Goal: Information Seeking & Learning: Learn about a topic

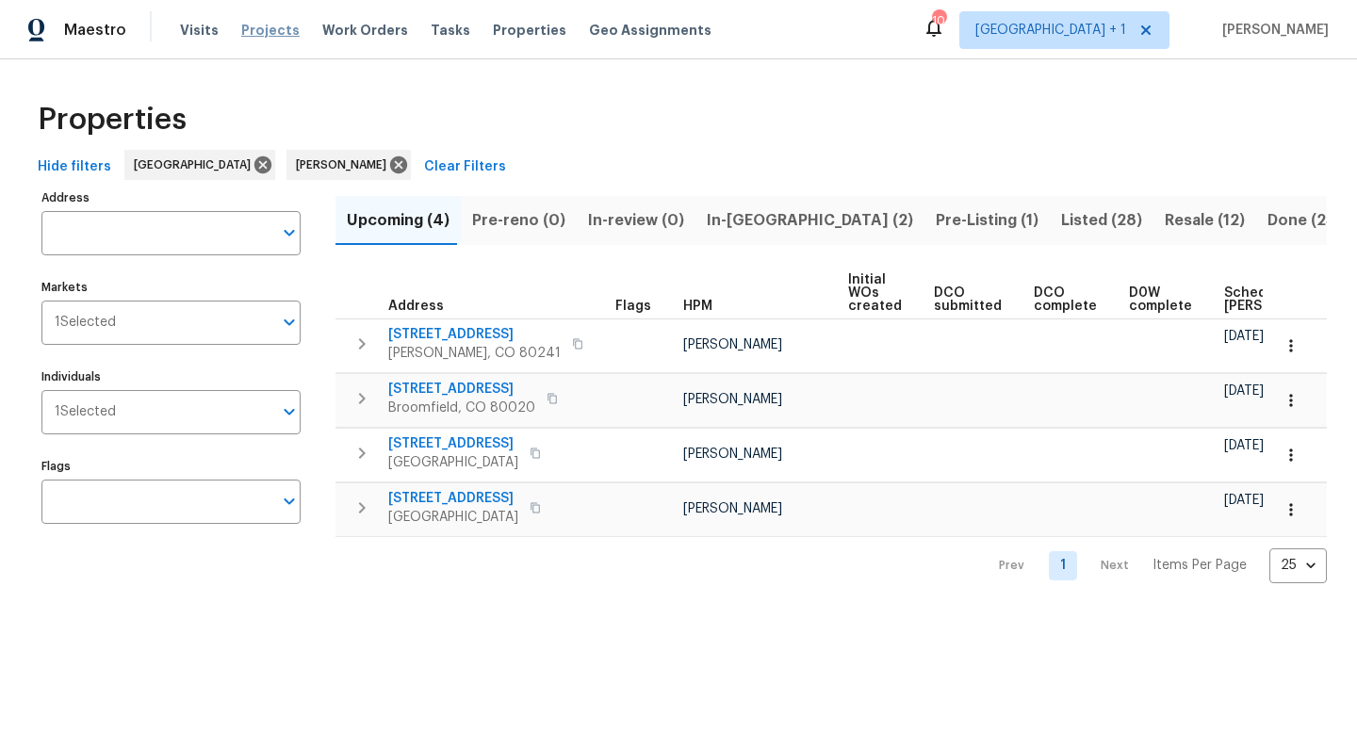
click at [258, 28] on span "Projects" at bounding box center [270, 30] width 58 height 19
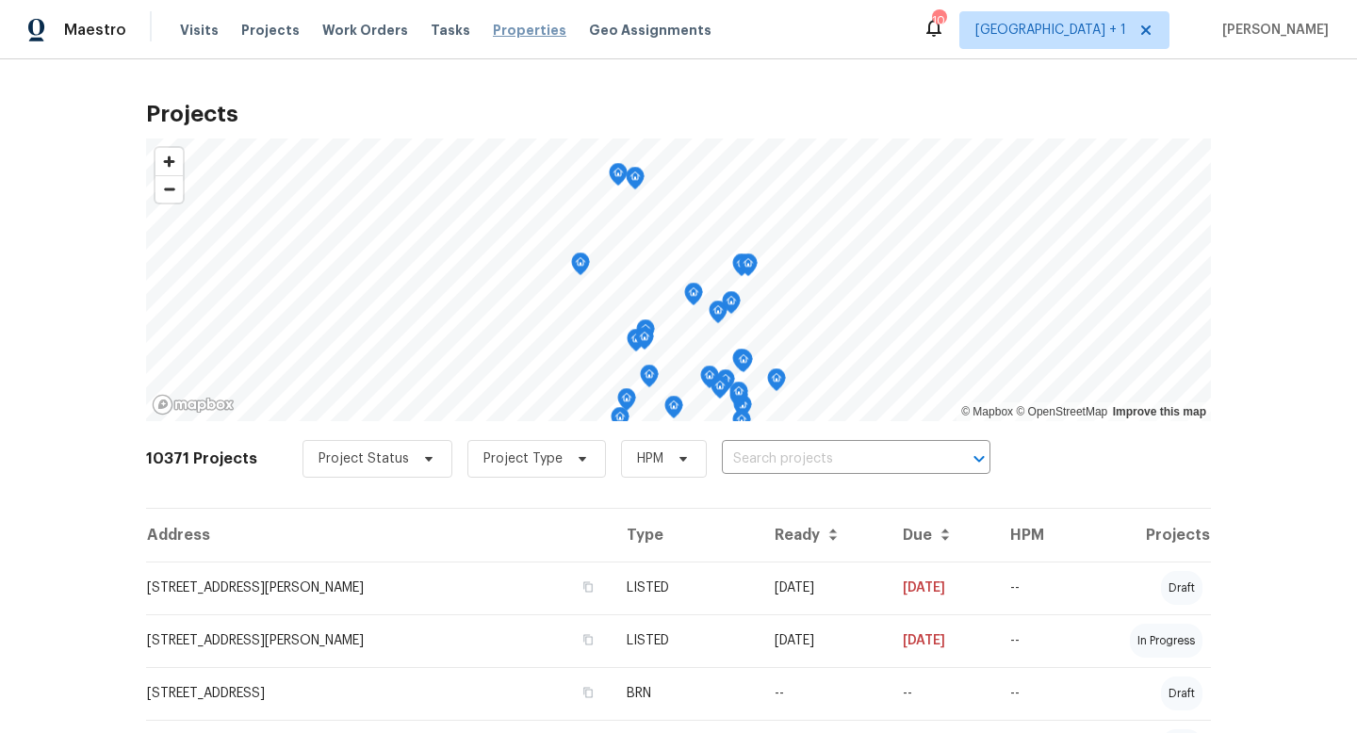
click at [499, 35] on span "Properties" at bounding box center [529, 30] width 73 height 19
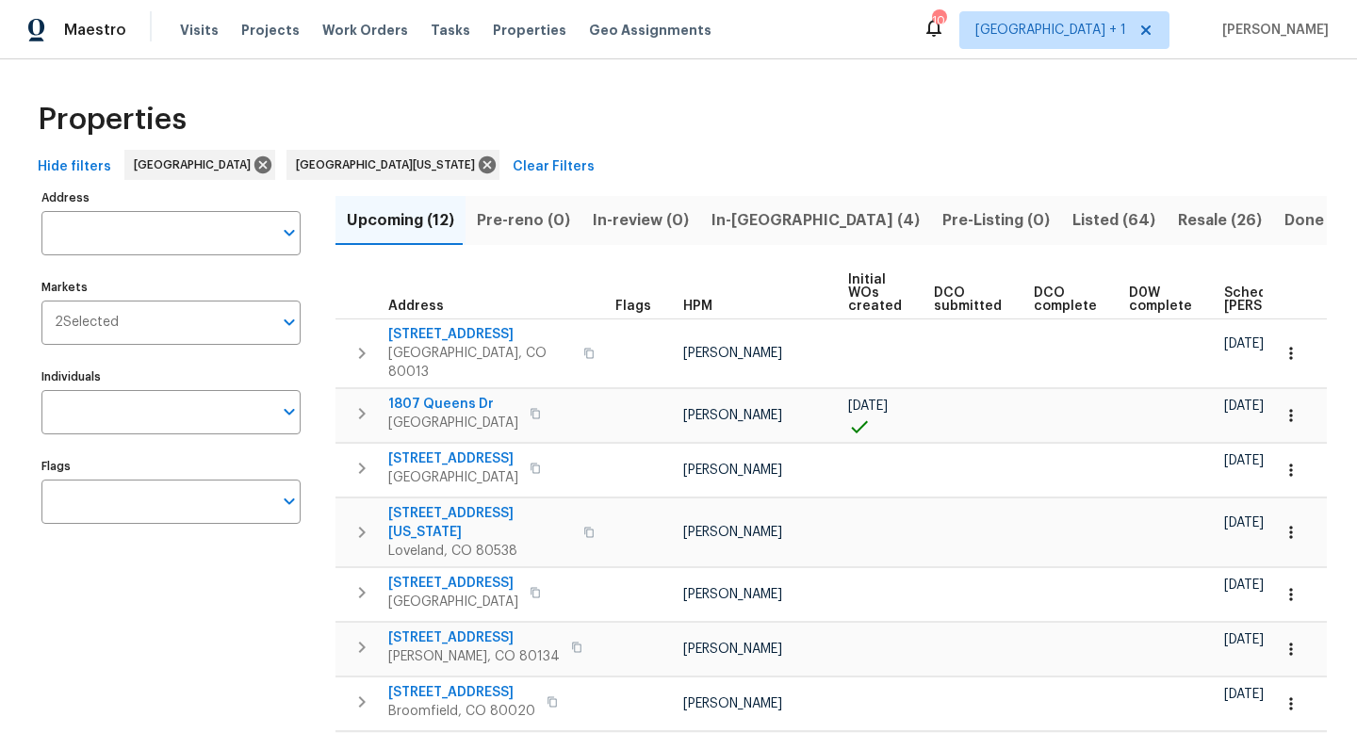
click at [1232, 295] on span "Scheduled COE" at bounding box center [1277, 299] width 106 height 26
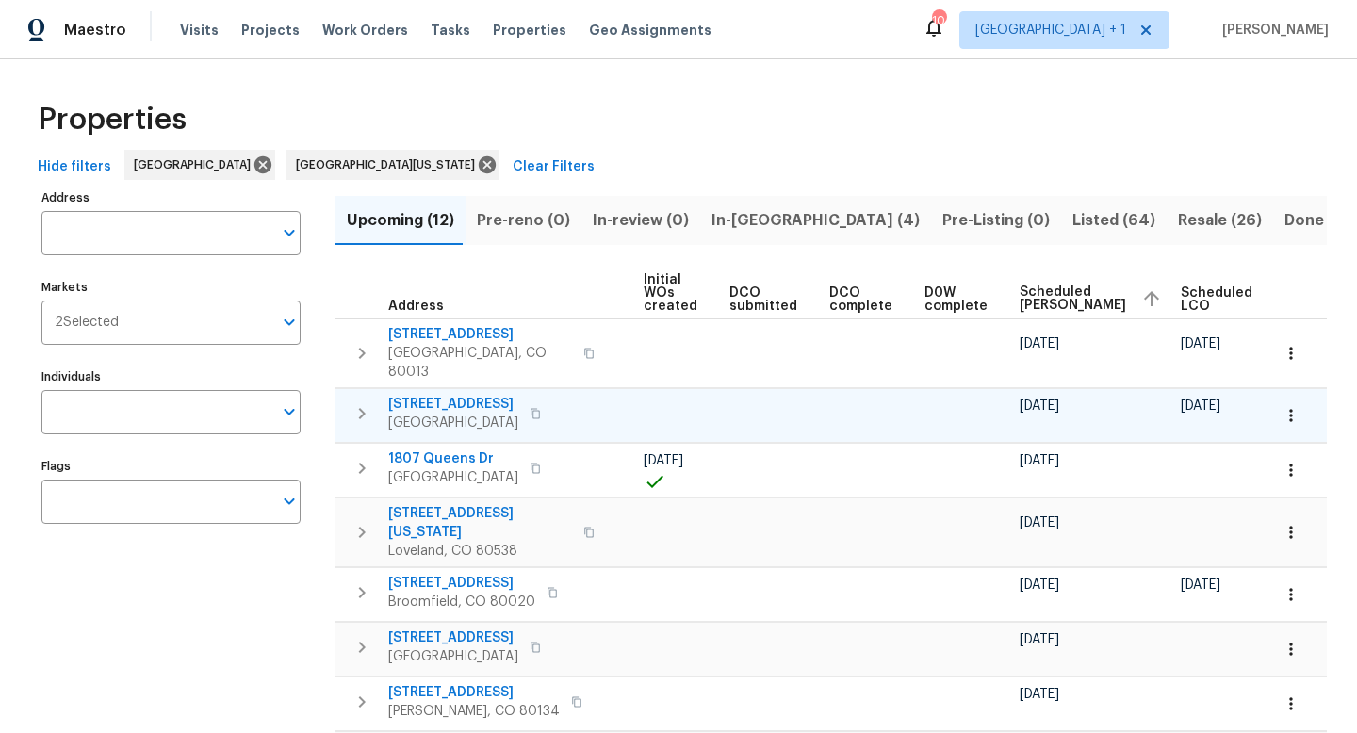
scroll to position [0, 229]
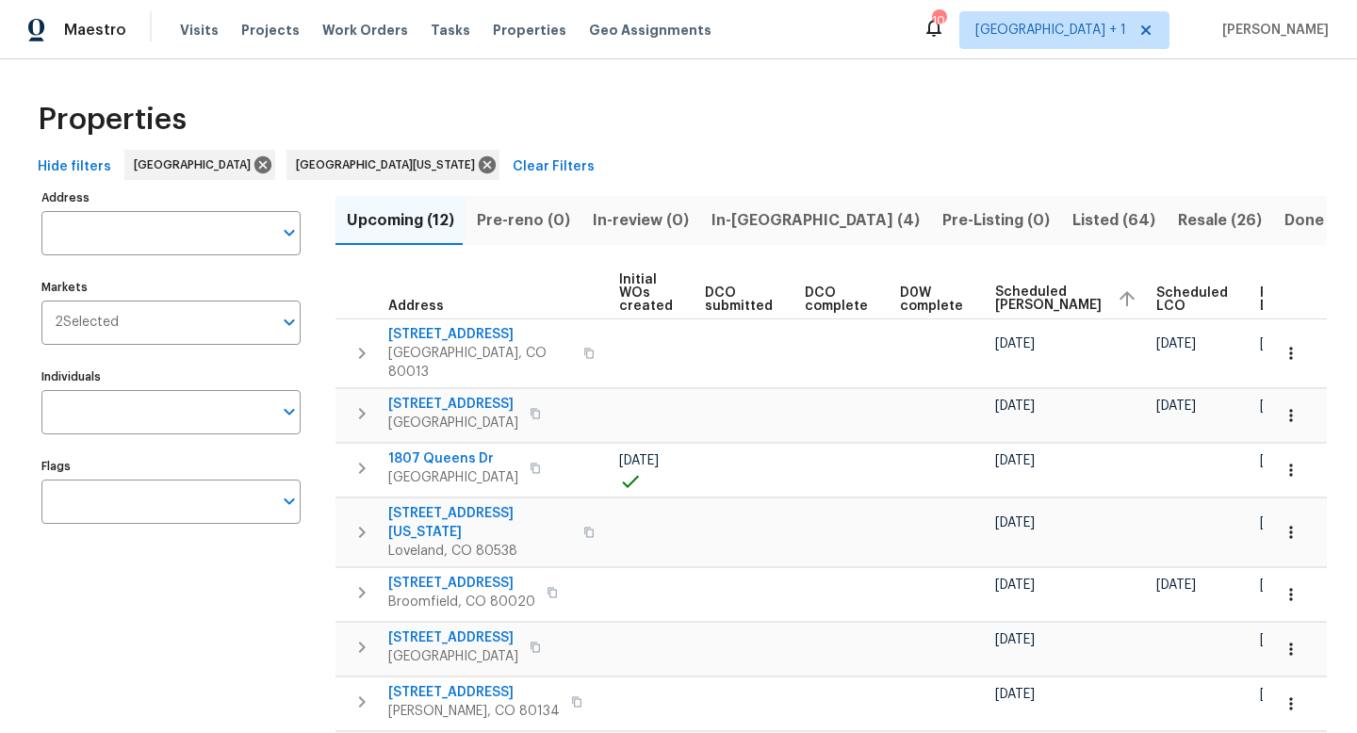
click at [1260, 295] on span "Ready Date" at bounding box center [1280, 299] width 41 height 26
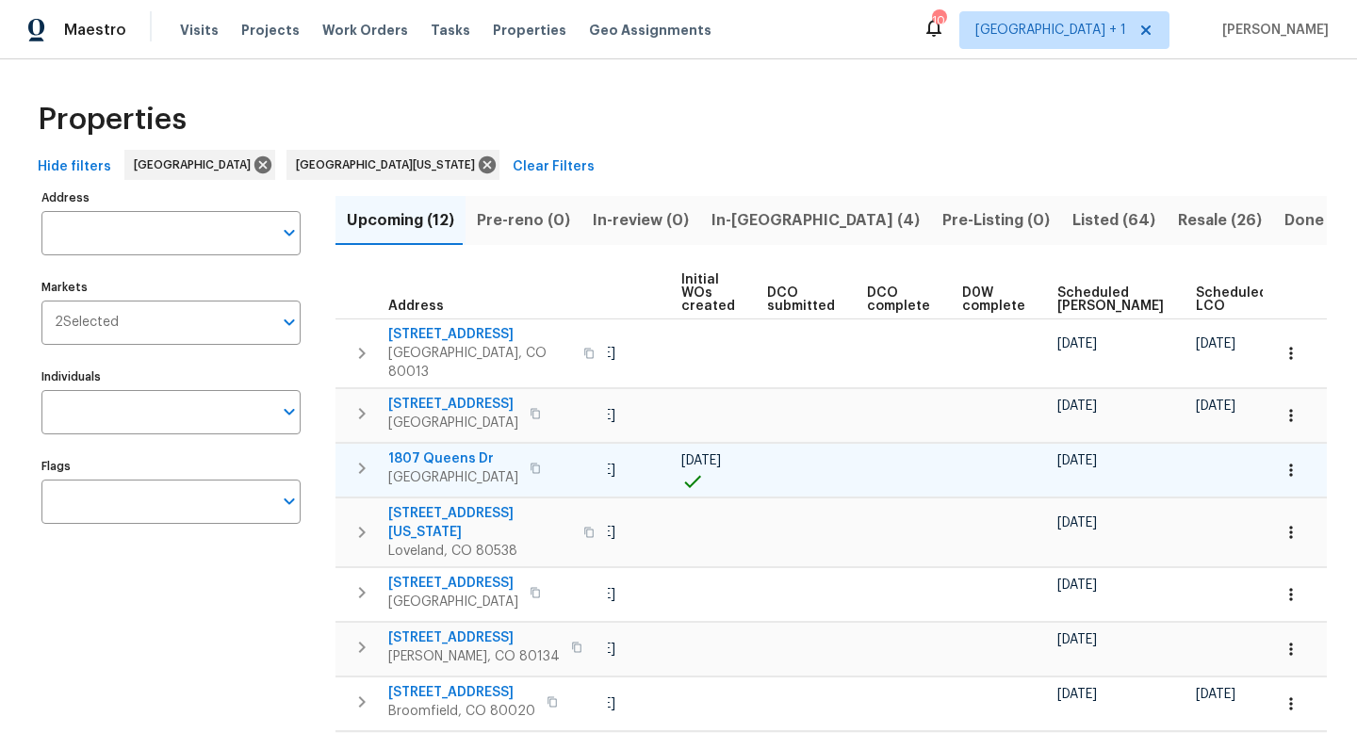
scroll to position [0, 229]
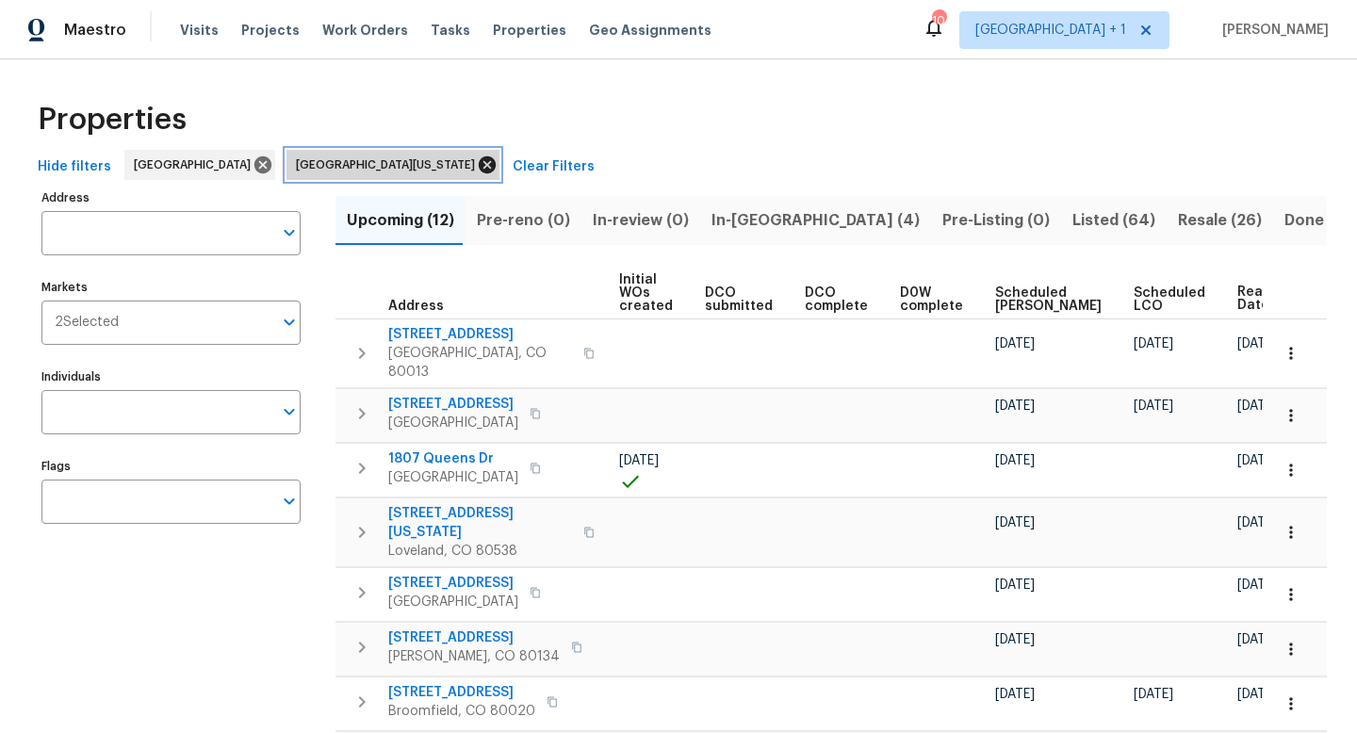
click at [479, 167] on icon at bounding box center [487, 164] width 17 height 17
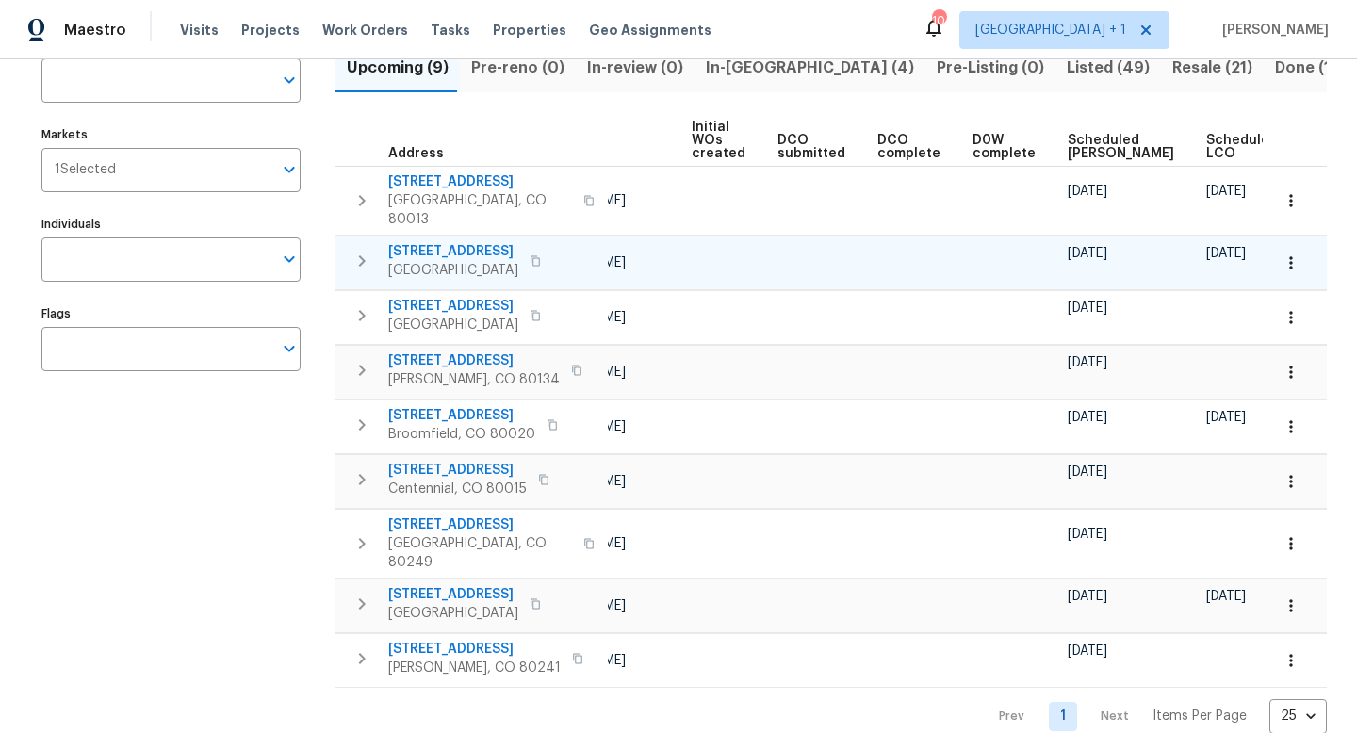
scroll to position [0, 229]
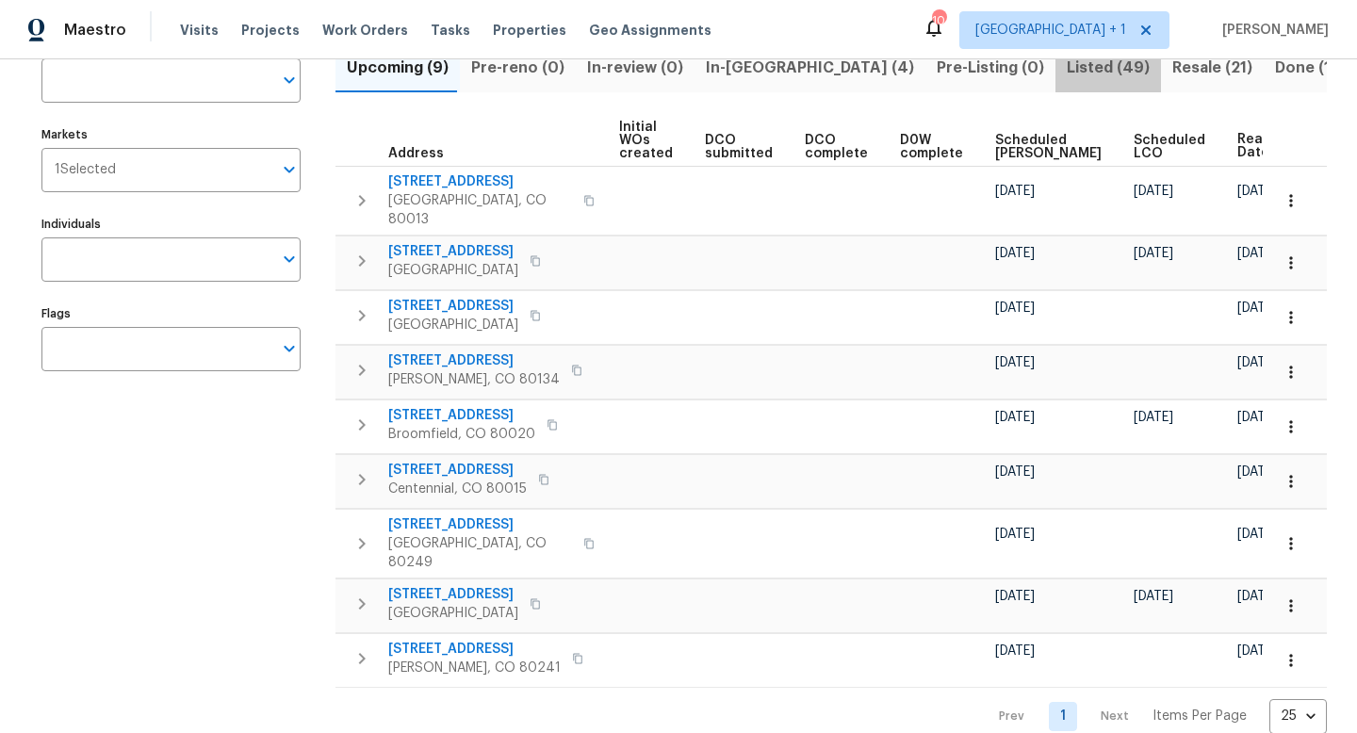
click at [1067, 66] on span "Listed (49)" at bounding box center [1108, 68] width 83 height 26
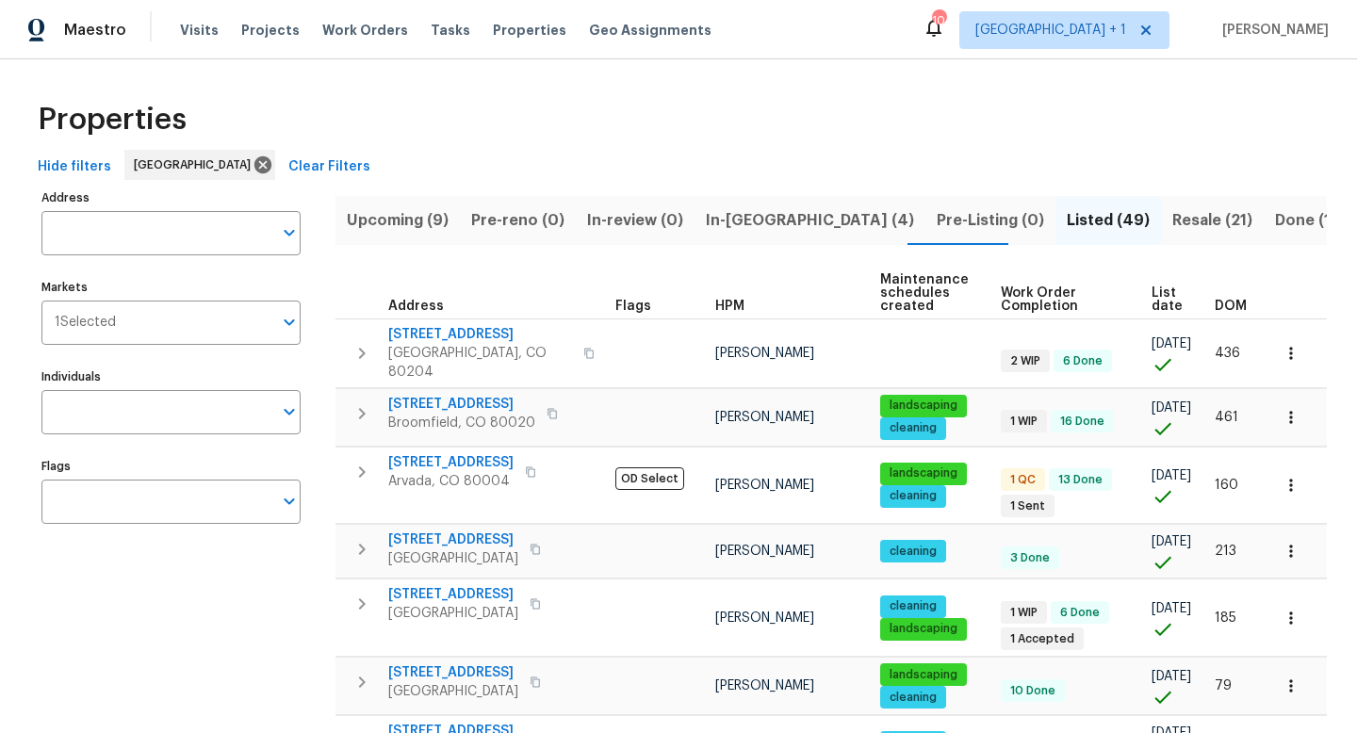
click at [1153, 292] on span "List date" at bounding box center [1166, 299] width 31 height 26
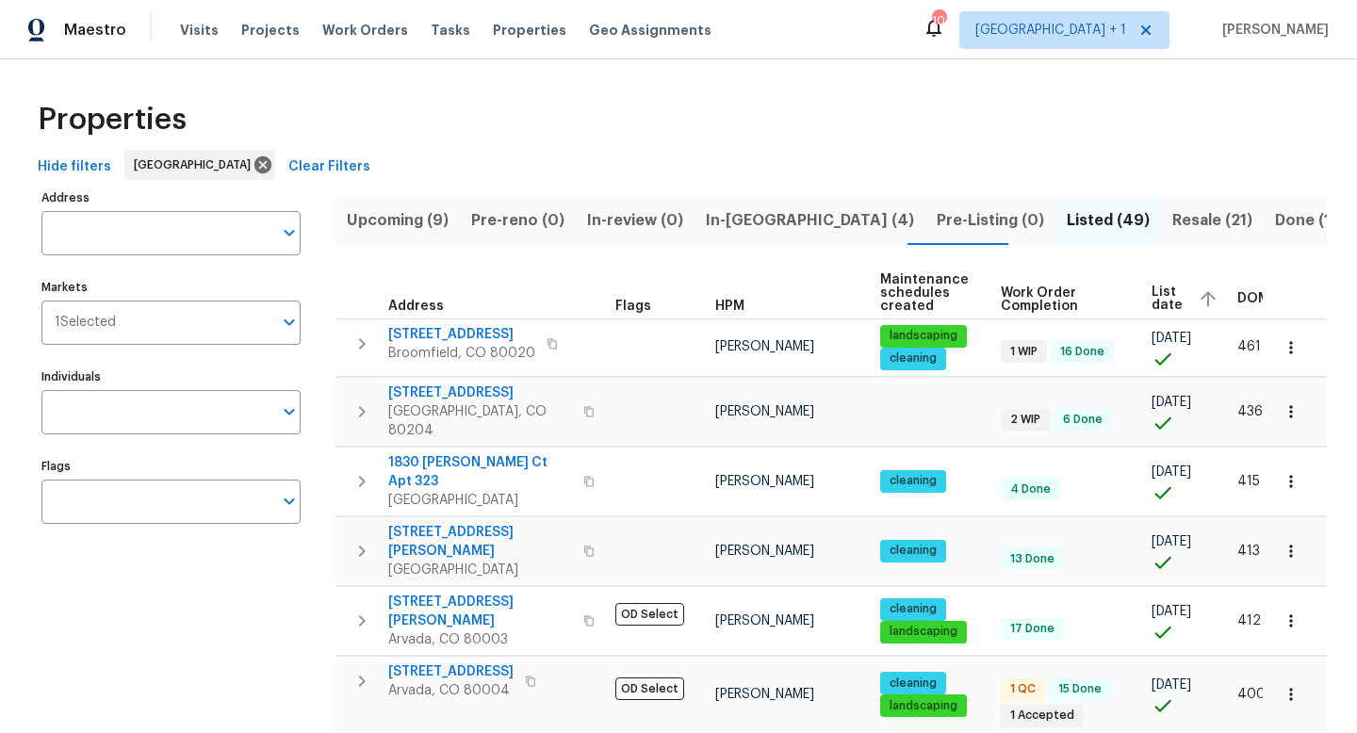
click at [1156, 293] on span "List date" at bounding box center [1166, 299] width 31 height 26
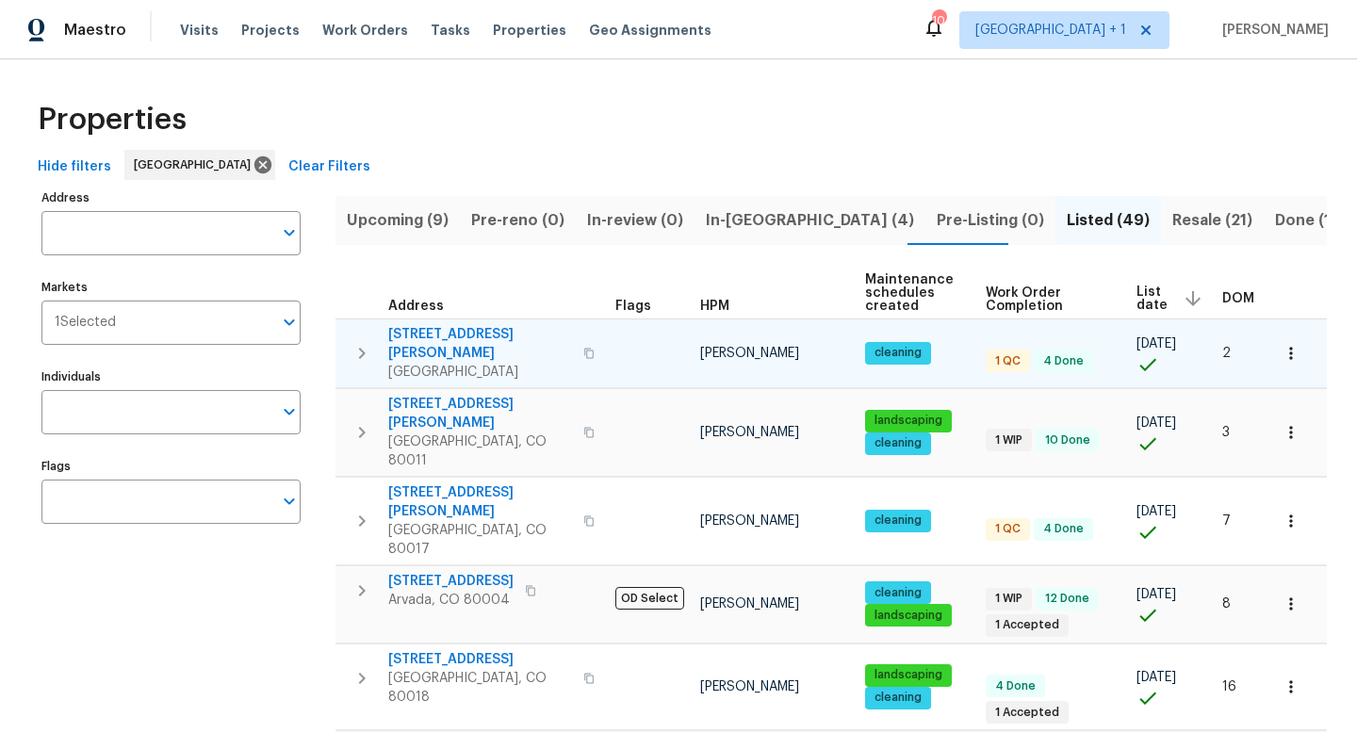
click at [520, 334] on span "10490 W Jewell Ave Apt C" at bounding box center [480, 344] width 184 height 38
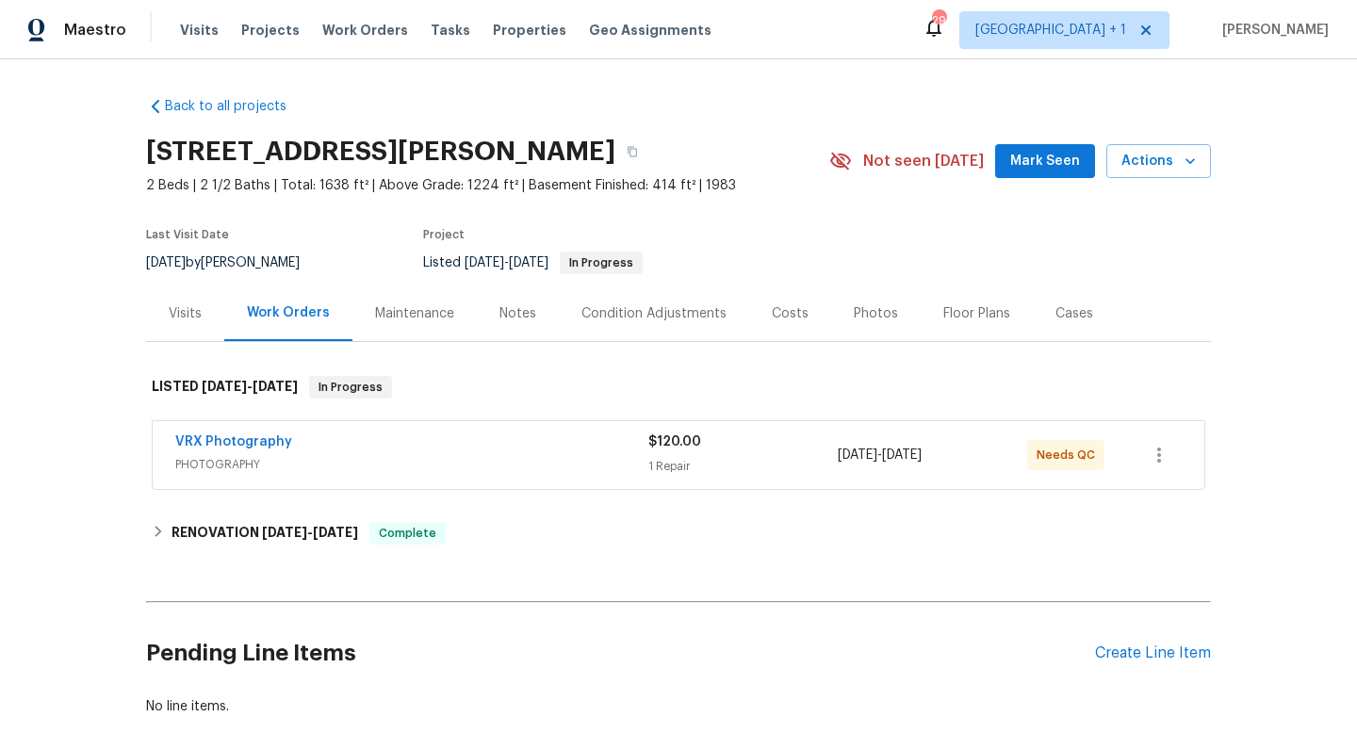
click at [867, 311] on div "Photos" at bounding box center [876, 313] width 44 height 19
